Goal: Task Accomplishment & Management: Manage account settings

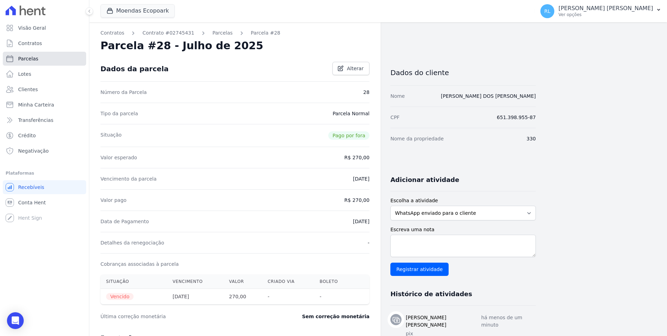
click at [53, 59] on link "Parcelas" at bounding box center [44, 59] width 83 height 14
select select
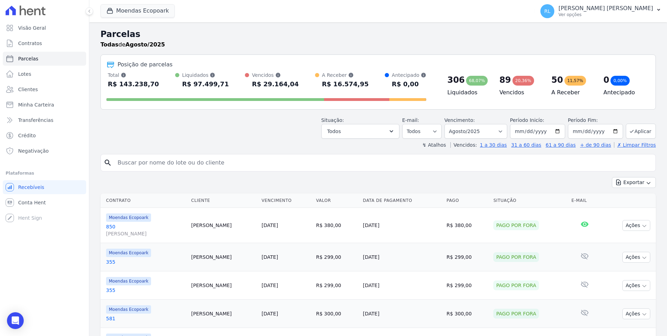
click at [251, 170] on div "search" at bounding box center [377, 162] width 555 height 17
click at [253, 163] on input "search" at bounding box center [382, 163] width 539 height 14
type input "901"
select select
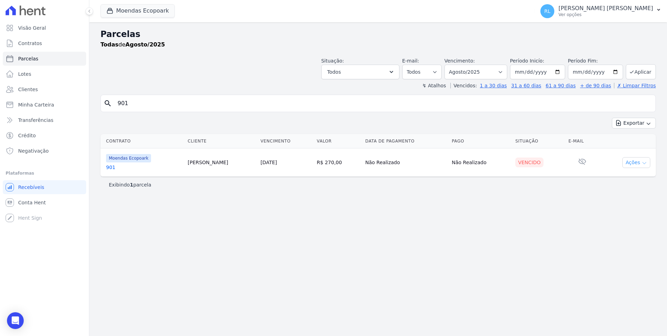
click at [644, 161] on icon "button" at bounding box center [645, 163] width 6 height 6
click at [107, 171] on td "Moendas Ecopoark 901" at bounding box center [142, 162] width 84 height 28
click at [110, 165] on link "901" at bounding box center [144, 167] width 76 height 7
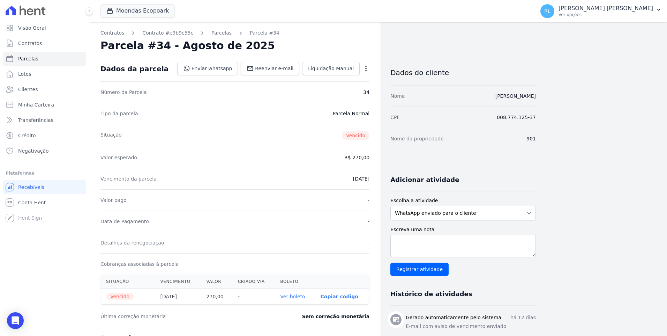
click at [298, 295] on link "Ver boleto" at bounding box center [292, 296] width 25 height 6
click at [43, 55] on link "Parcelas" at bounding box center [44, 59] width 83 height 14
select select
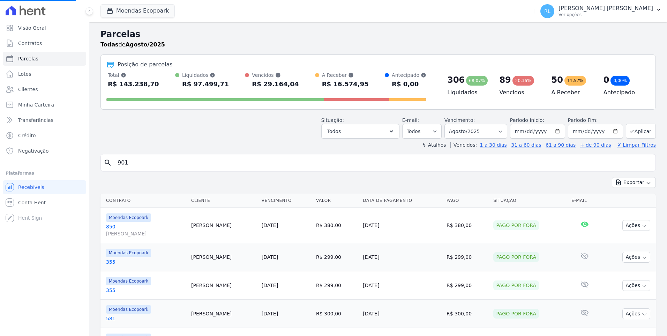
drag, startPoint x: 138, startPoint y: 163, endPoint x: 97, endPoint y: 164, distance: 41.2
type input "840"
select select
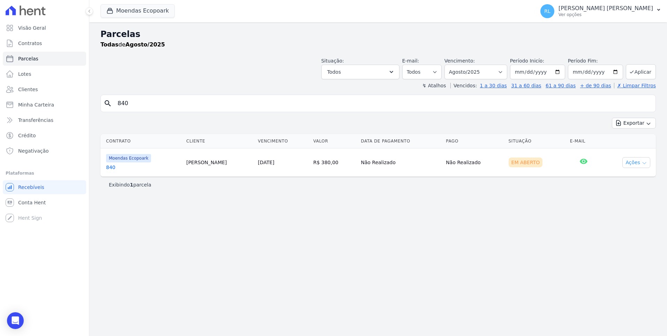
click at [638, 158] on button "Ações" at bounding box center [636, 162] width 28 height 11
click at [110, 169] on link "840" at bounding box center [143, 167] width 75 height 7
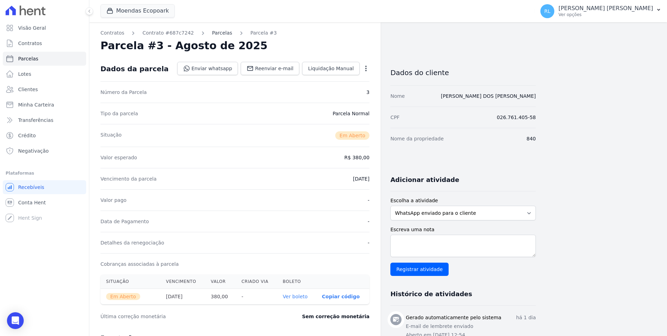
click at [213, 34] on link "Parcelas" at bounding box center [222, 32] width 20 height 7
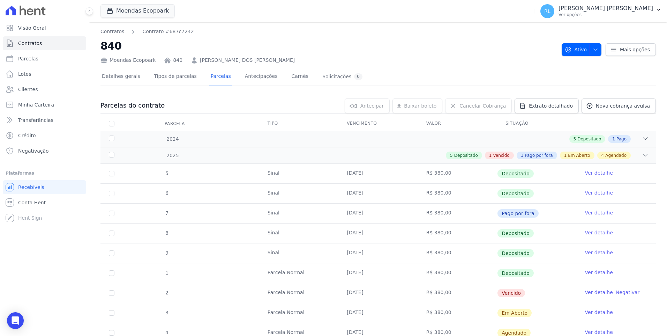
click at [591, 289] on link "Ver detalhe" at bounding box center [599, 292] width 28 height 7
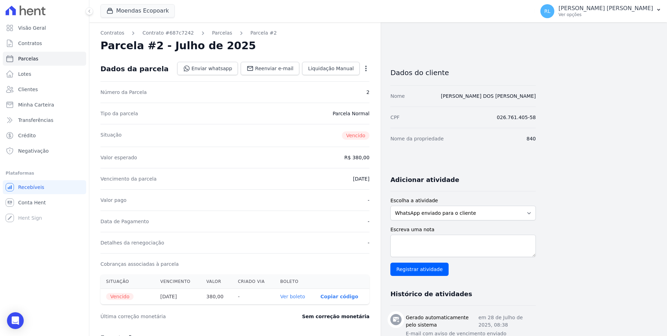
click at [301, 298] on link "Ver boleto" at bounding box center [292, 296] width 25 height 6
